Goal: Transaction & Acquisition: Purchase product/service

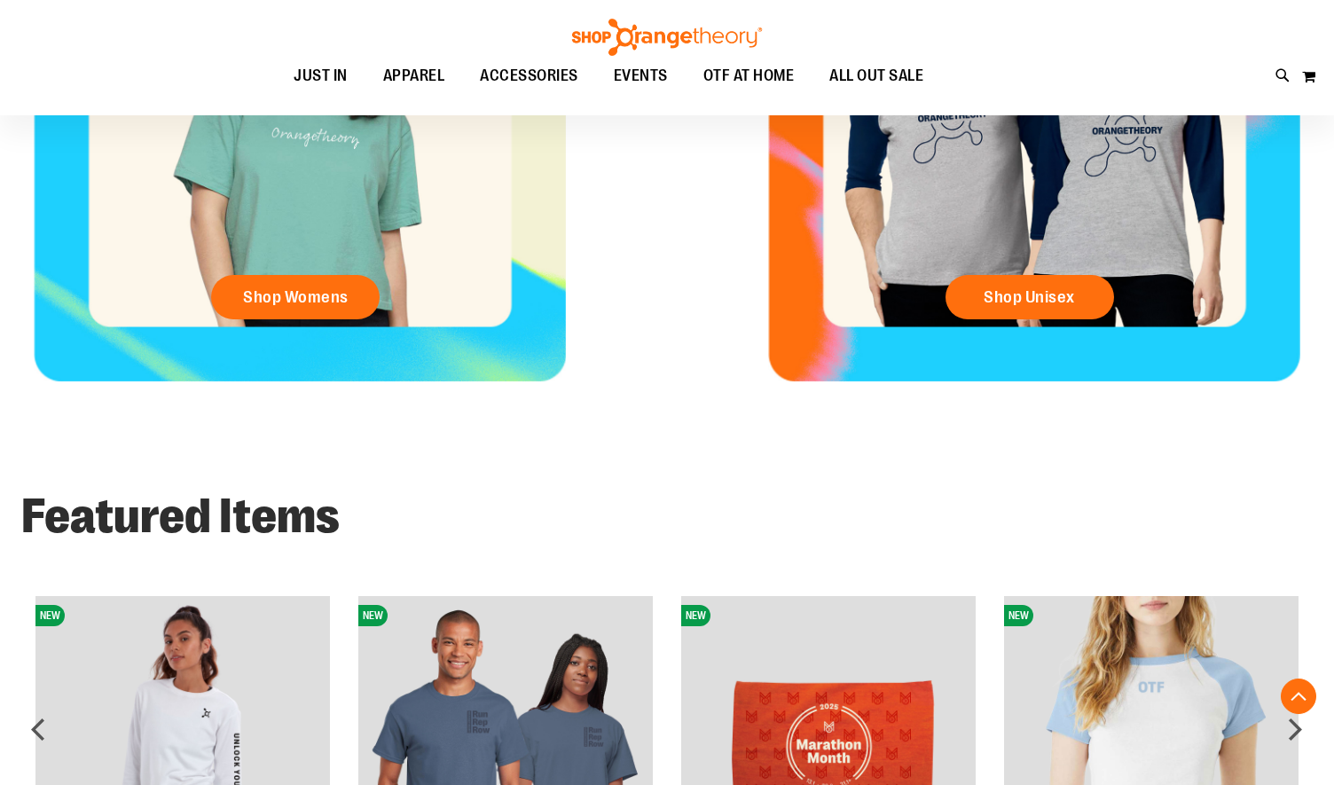
scroll to position [975, 0]
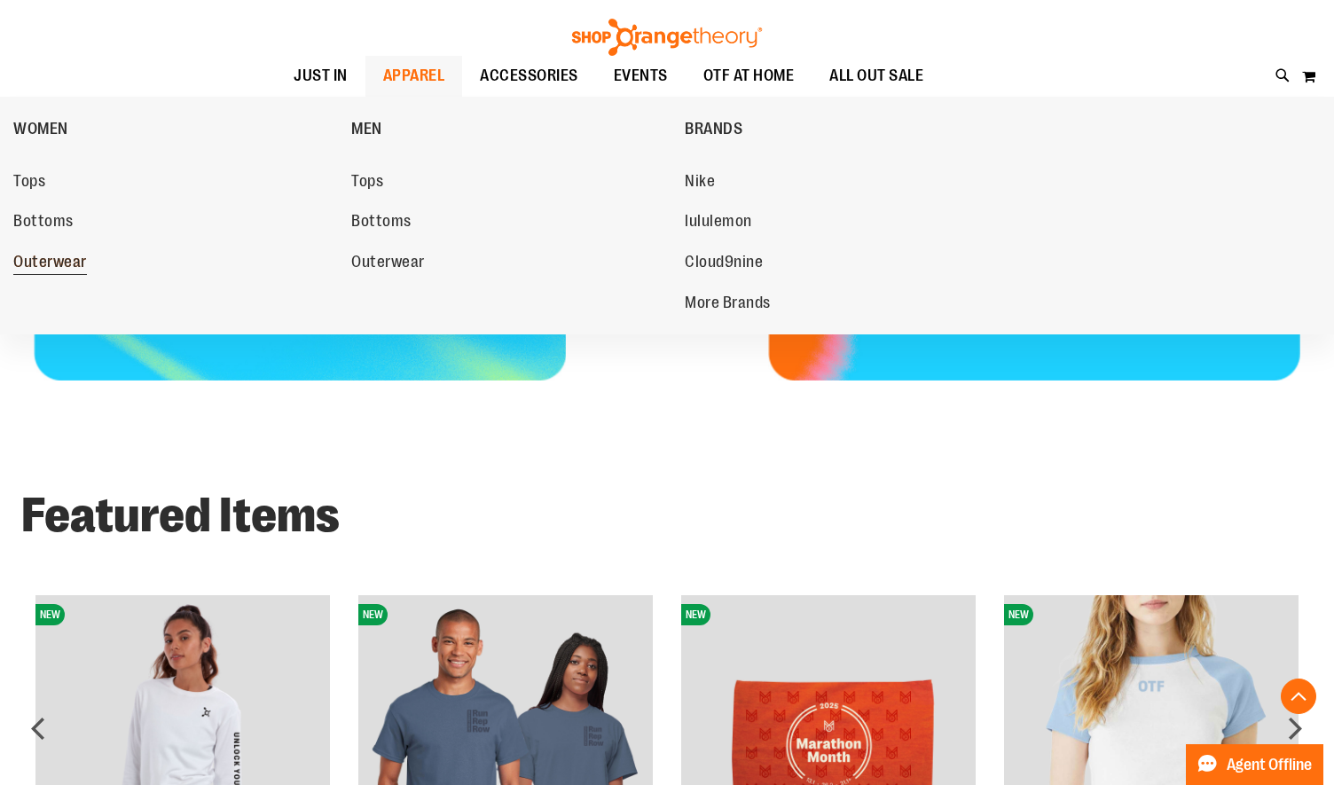
type input "**********"
click at [58, 252] on link "Outerwear" at bounding box center [173, 263] width 320 height 32
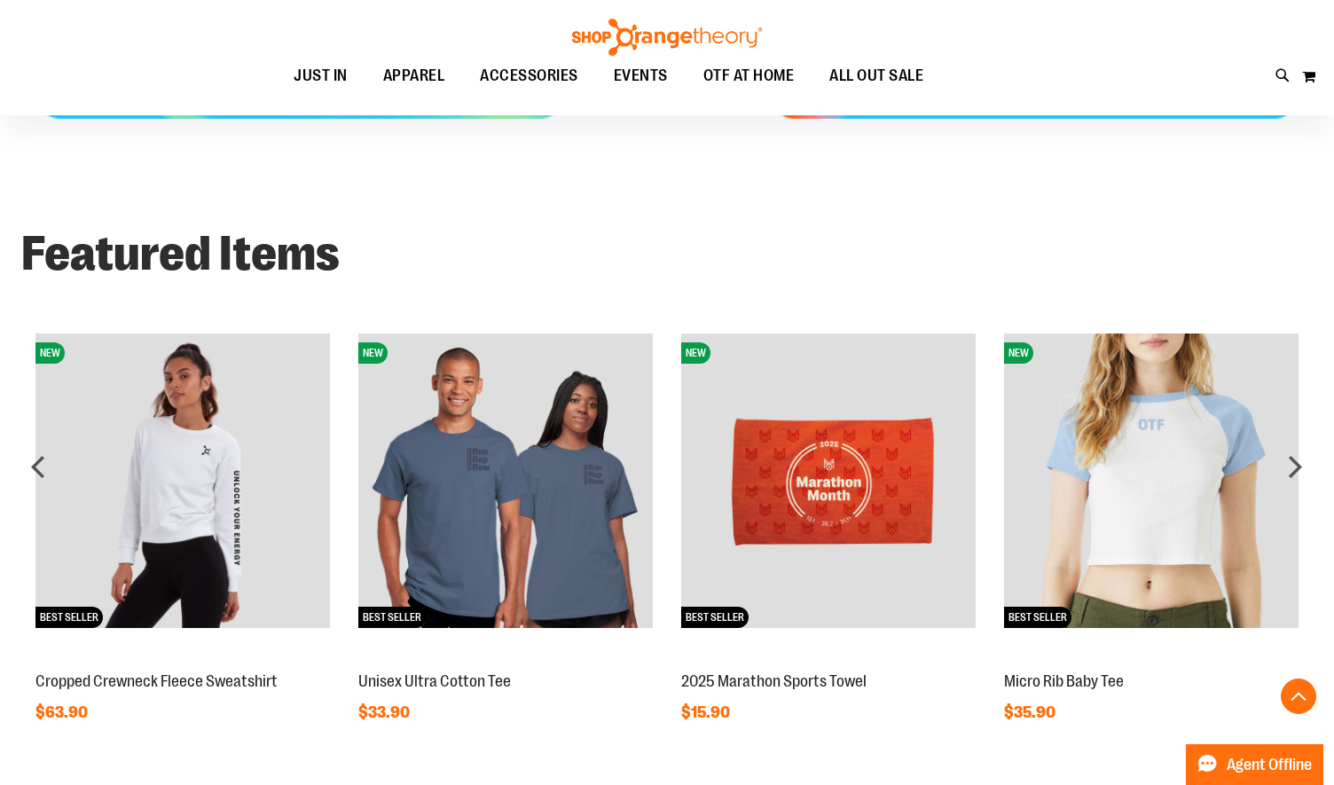
scroll to position [1241, 0]
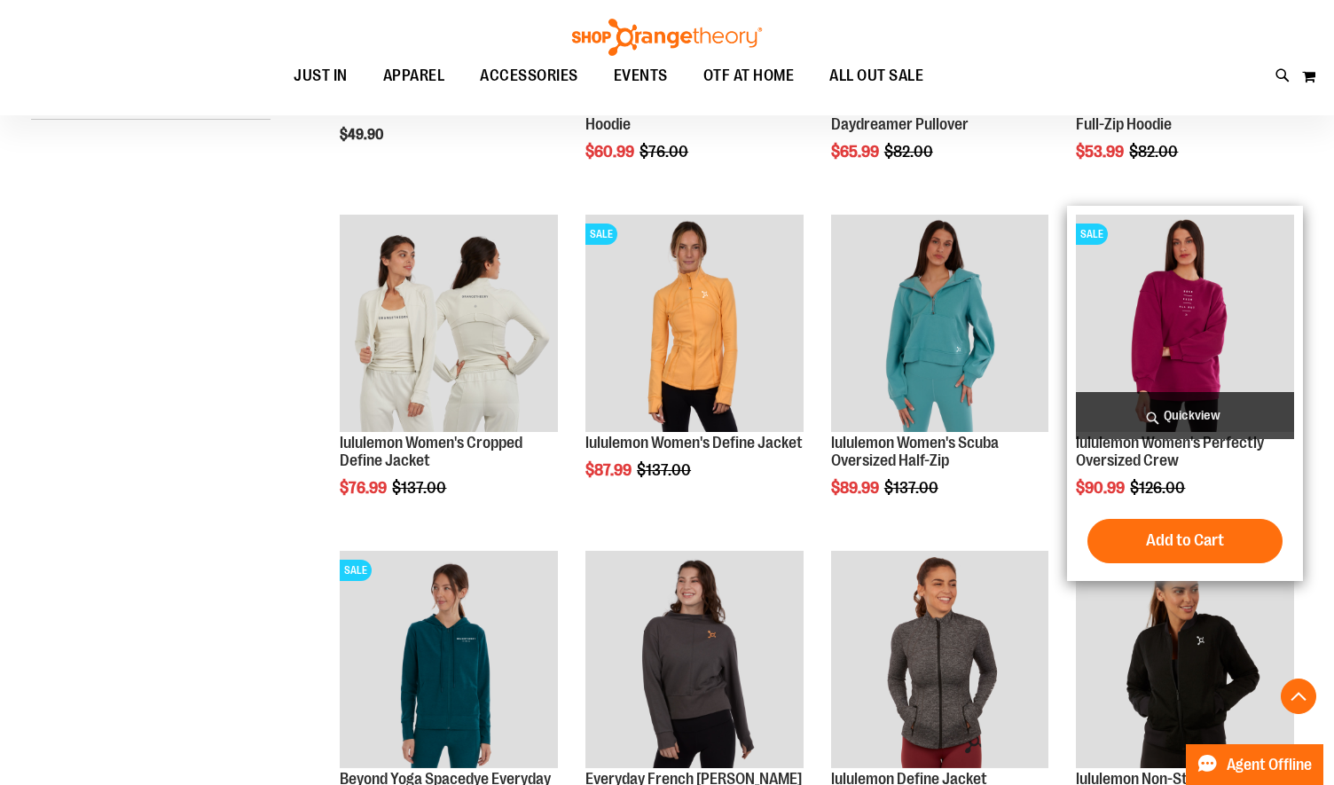
scroll to position [532, 0]
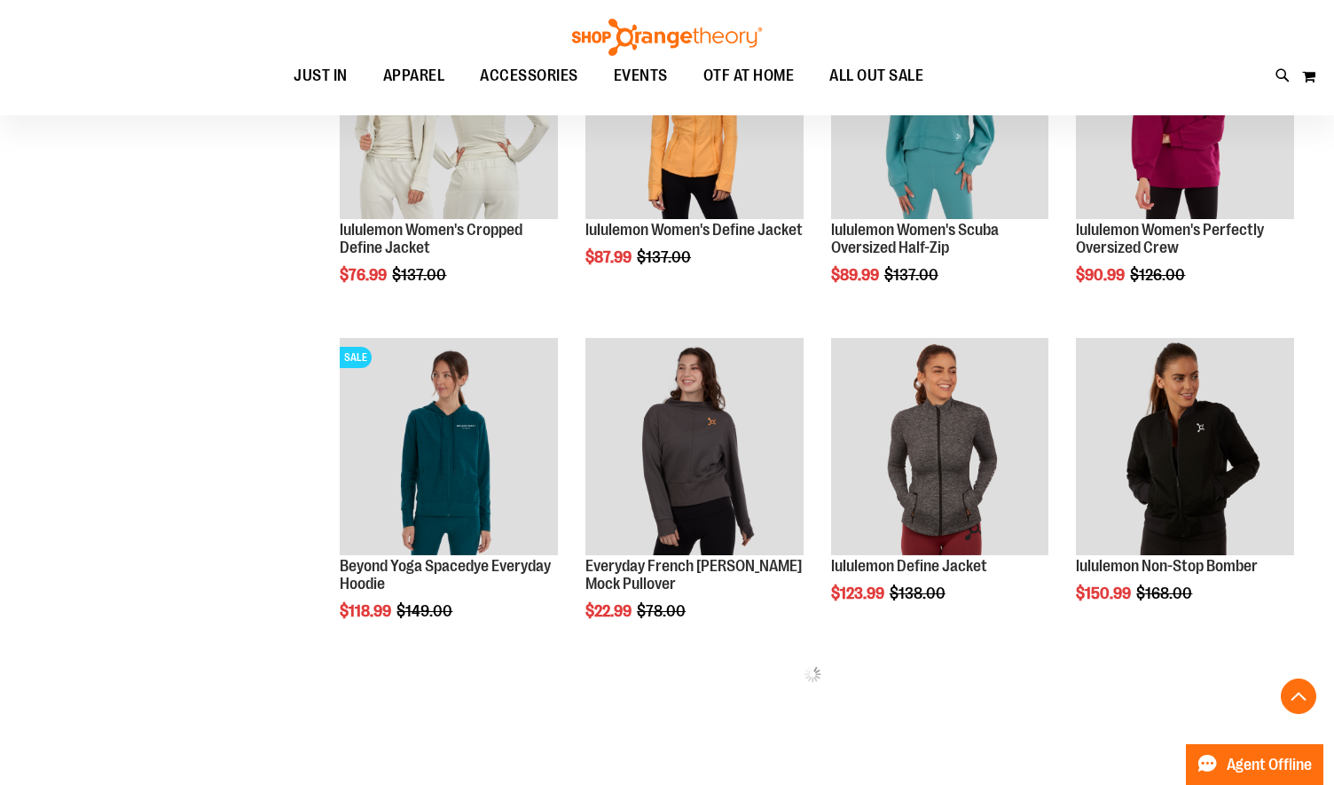
scroll to position [798, 0]
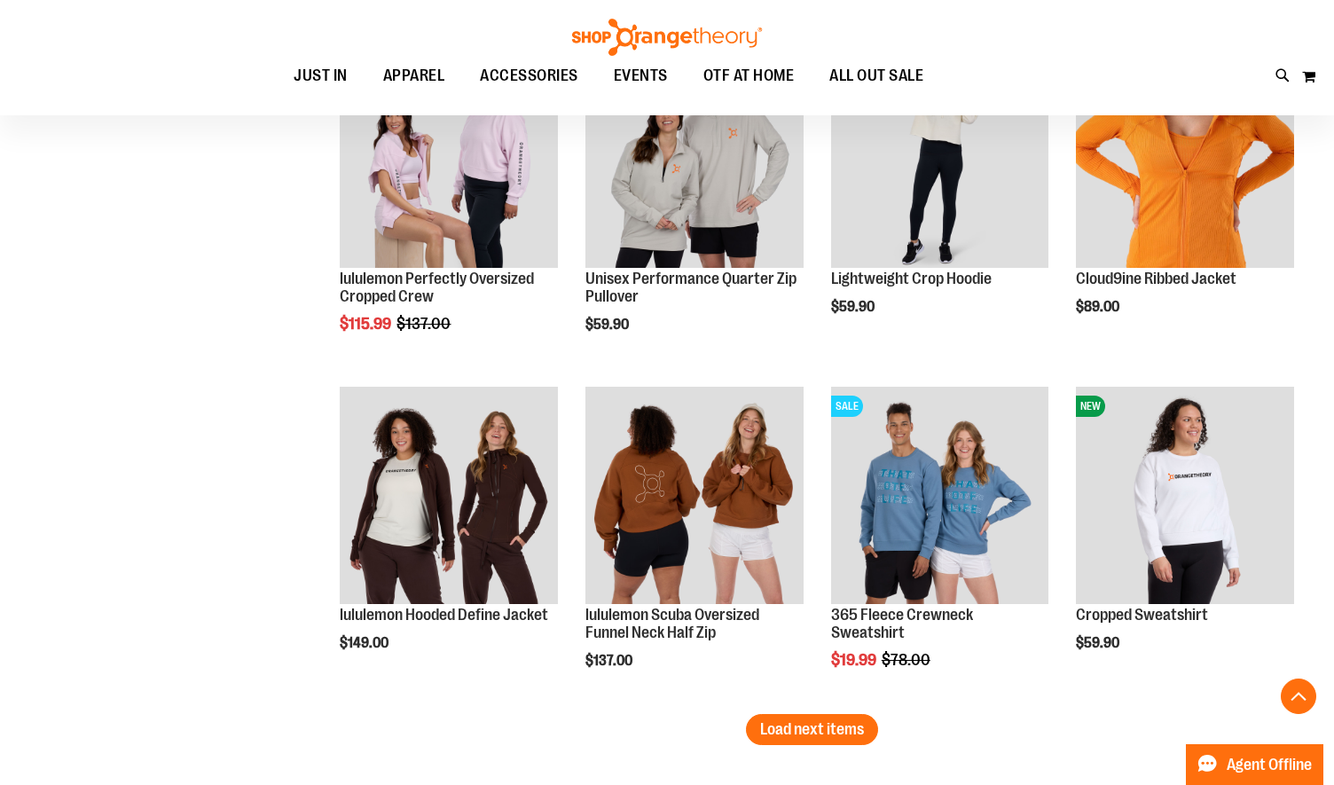
scroll to position [2750, 0]
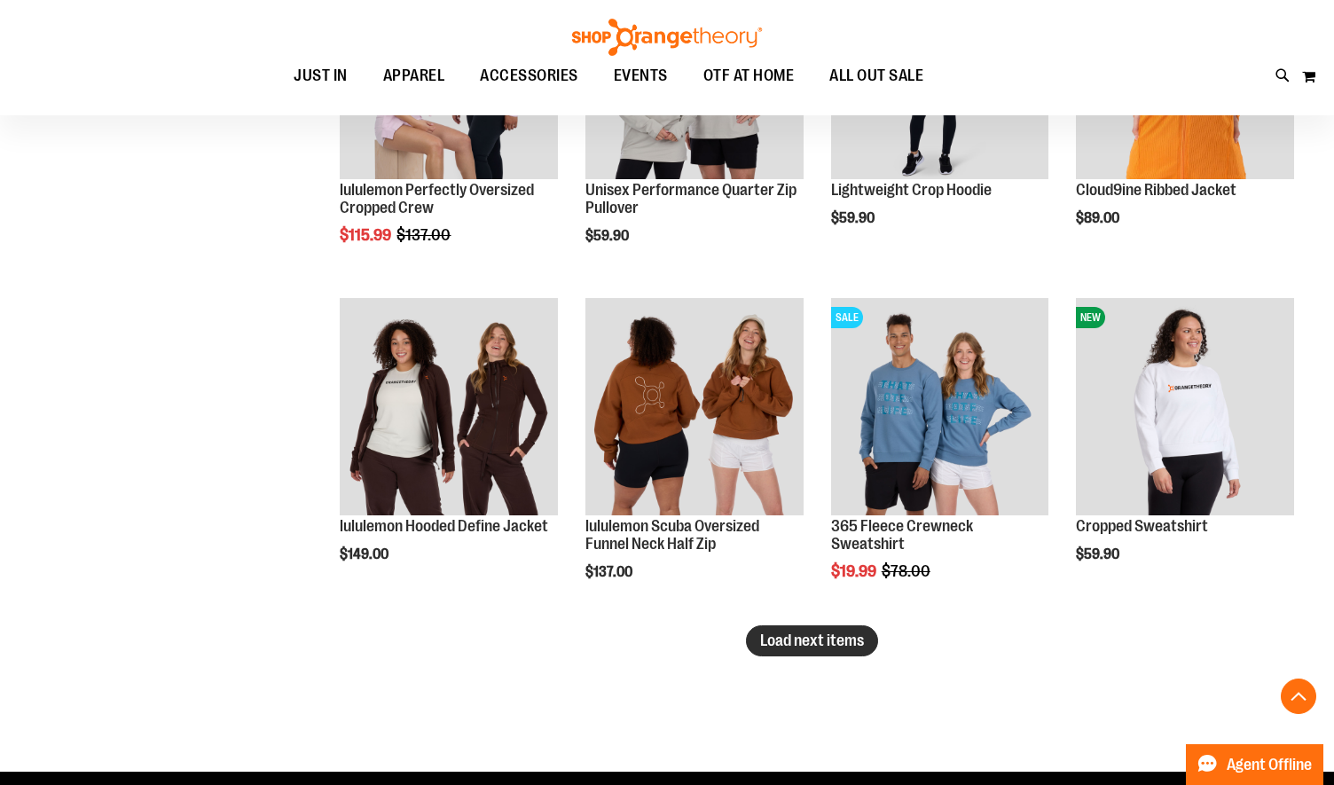
type input "**********"
click at [841, 648] on span "Load next items" at bounding box center [812, 641] width 104 height 18
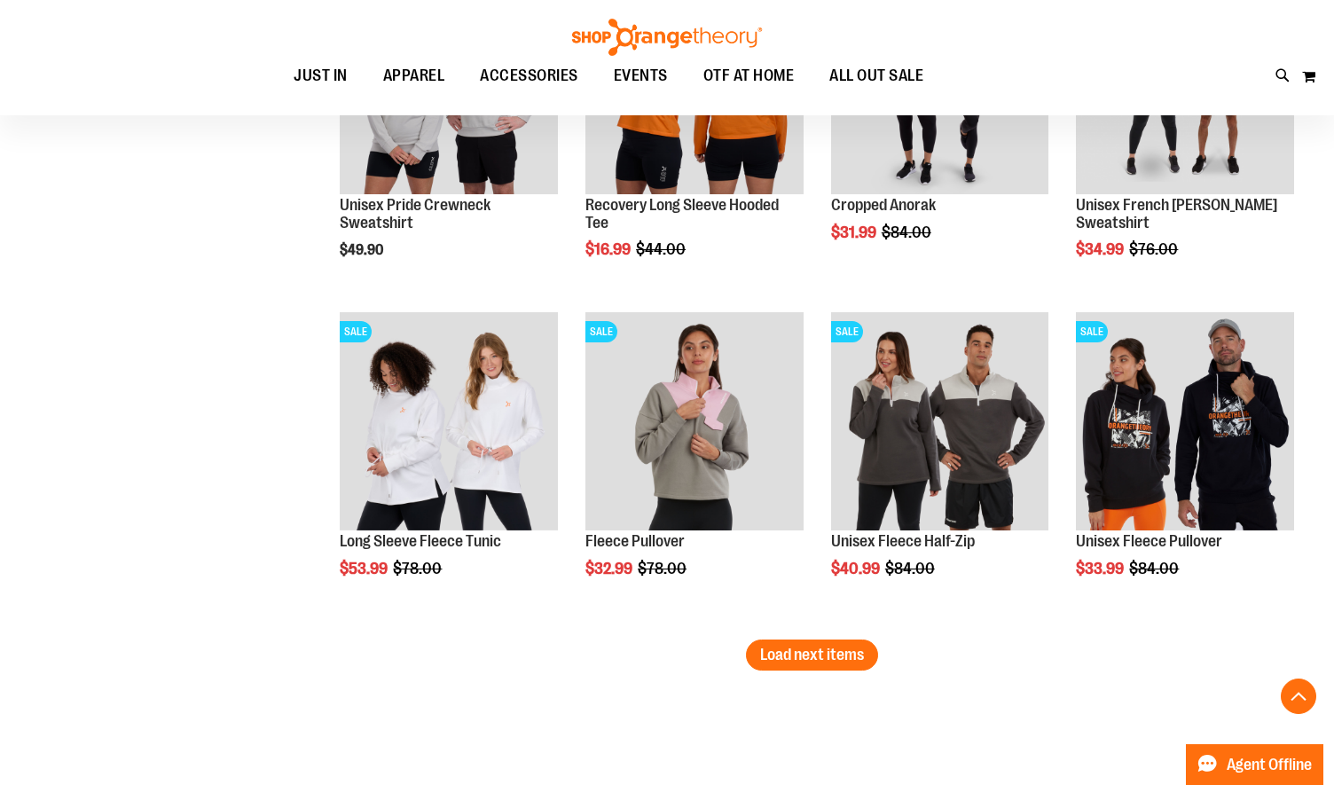
scroll to position [3845, 0]
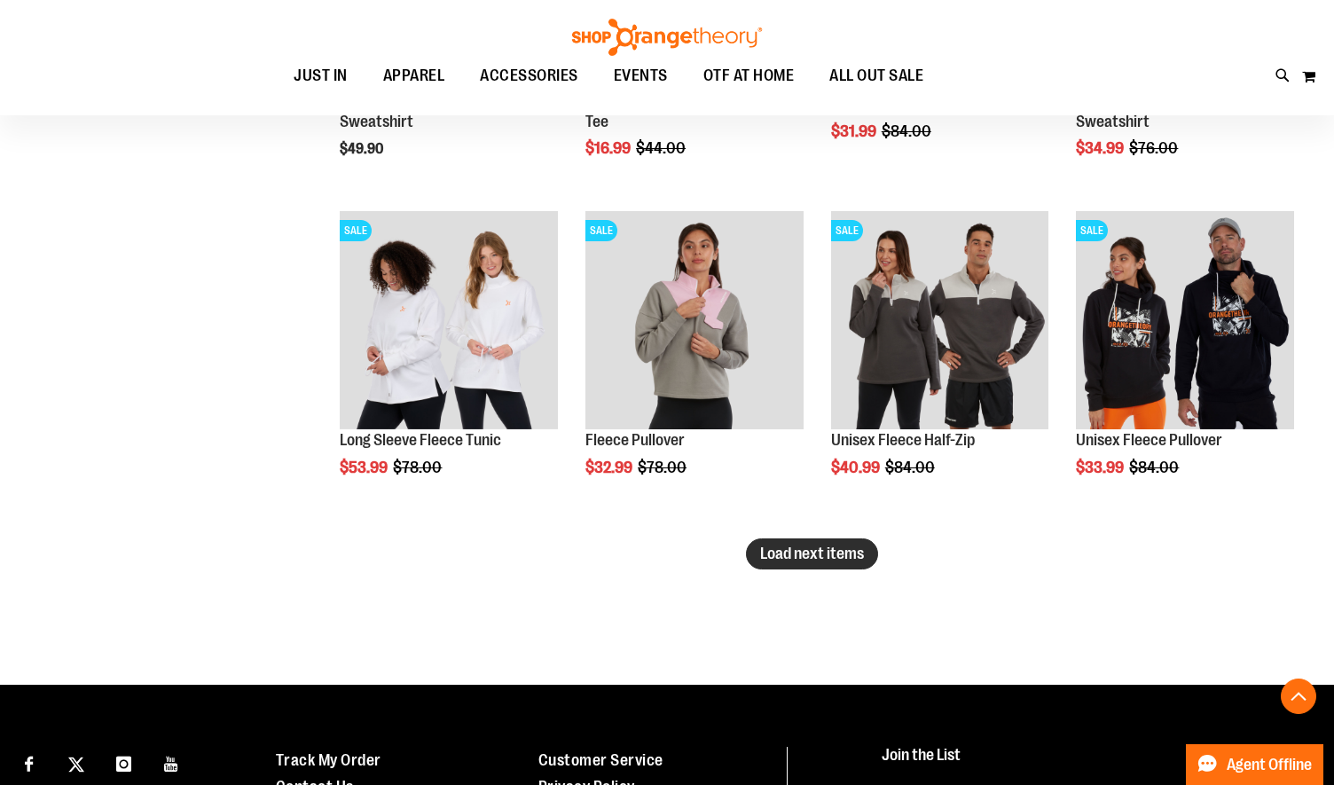
click at [806, 567] on button "Load next items" at bounding box center [812, 553] width 132 height 31
